Goal: Entertainment & Leisure: Browse casually

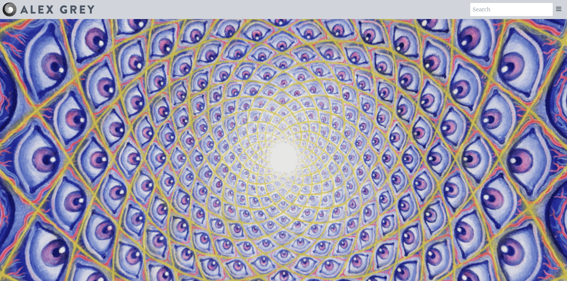
click at [562, 11] on div at bounding box center [559, 9] width 12 height 13
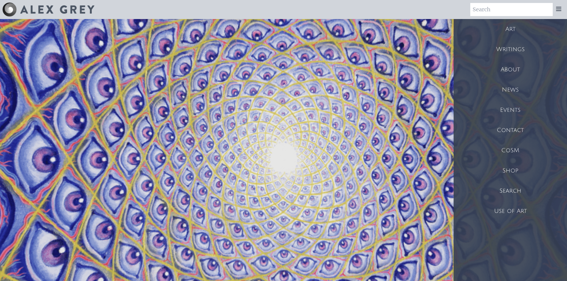
click at [512, 28] on div "Art" at bounding box center [510, 29] width 113 height 20
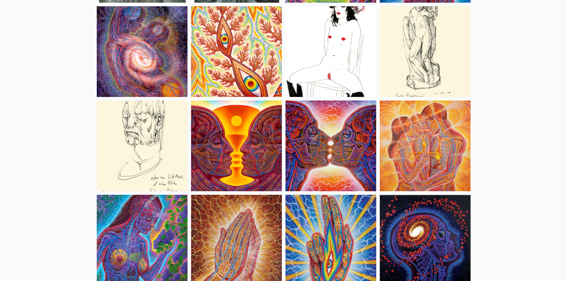
scroll to position [2053, 0]
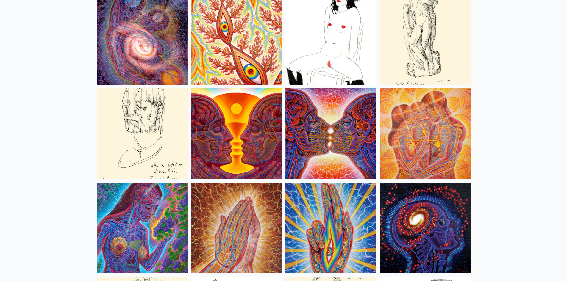
click at [326, 60] on img at bounding box center [330, 39] width 91 height 91
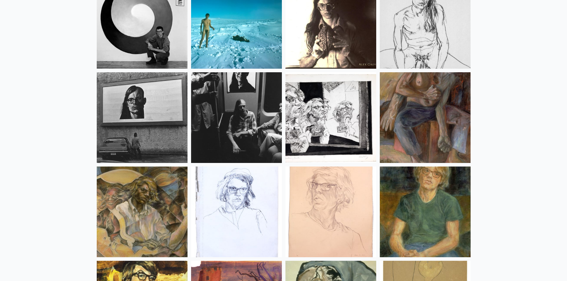
scroll to position [7882, 0]
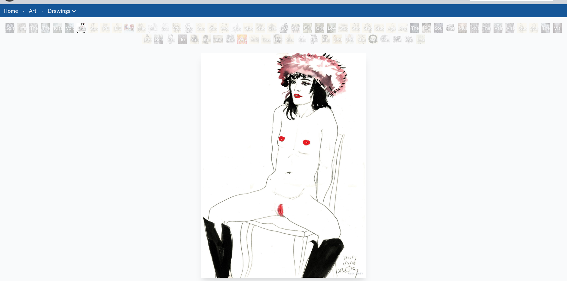
scroll to position [30, 0]
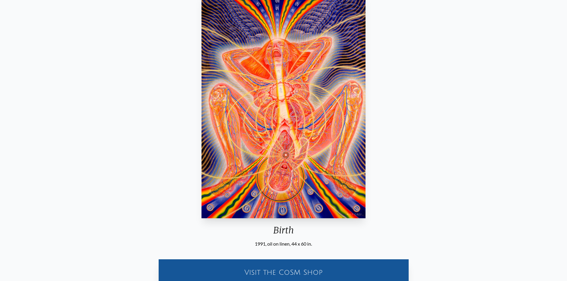
scroll to position [89, 0]
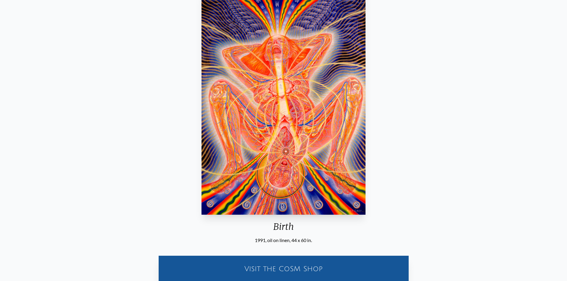
click at [288, 117] on img "19 / 133" at bounding box center [283, 102] width 164 height 225
